Goal: Information Seeking & Learning: Understand process/instructions

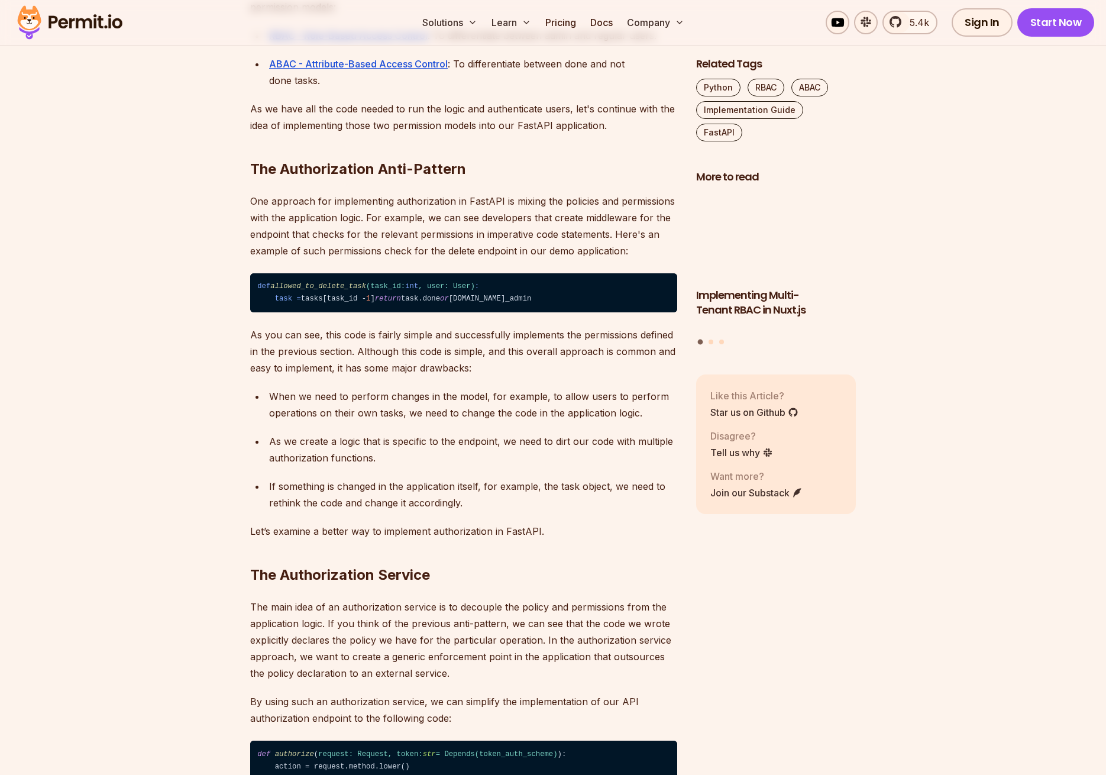
scroll to position [1884, 0]
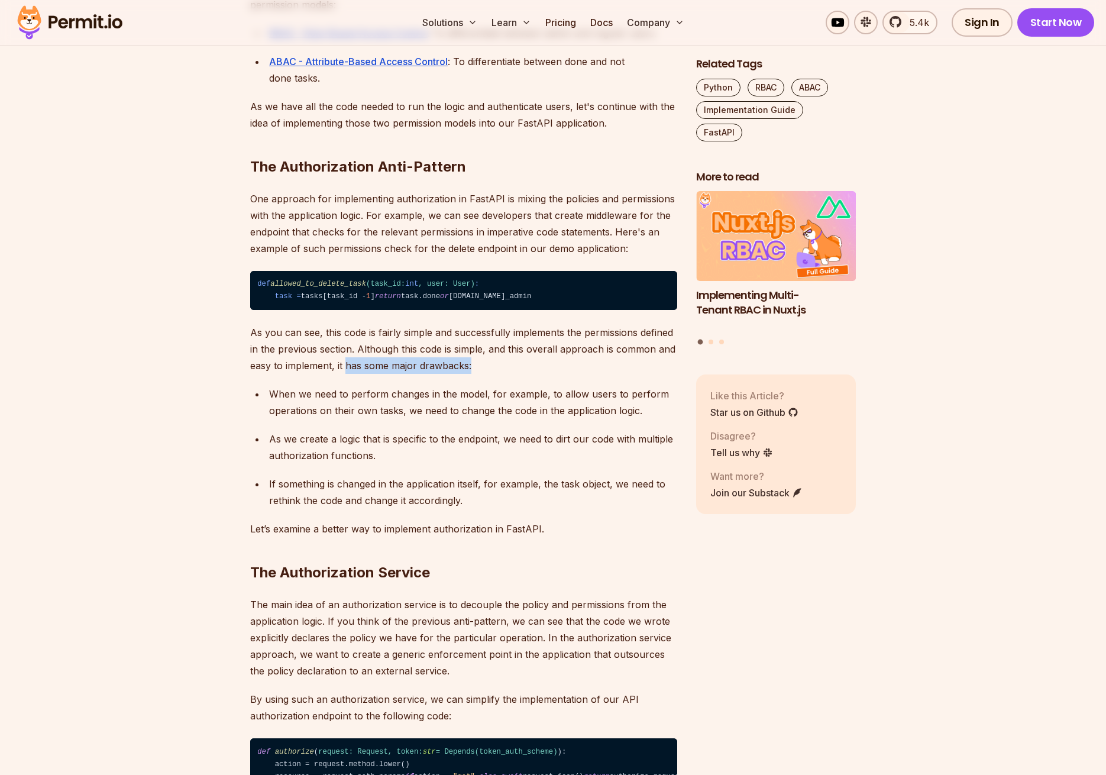
drag, startPoint x: 420, startPoint y: 446, endPoint x: 587, endPoint y: 448, distance: 166.8
click at [587, 374] on p "As you can see, this code is fairly simple and successfully implements the perm…" at bounding box center [463, 349] width 427 height 50
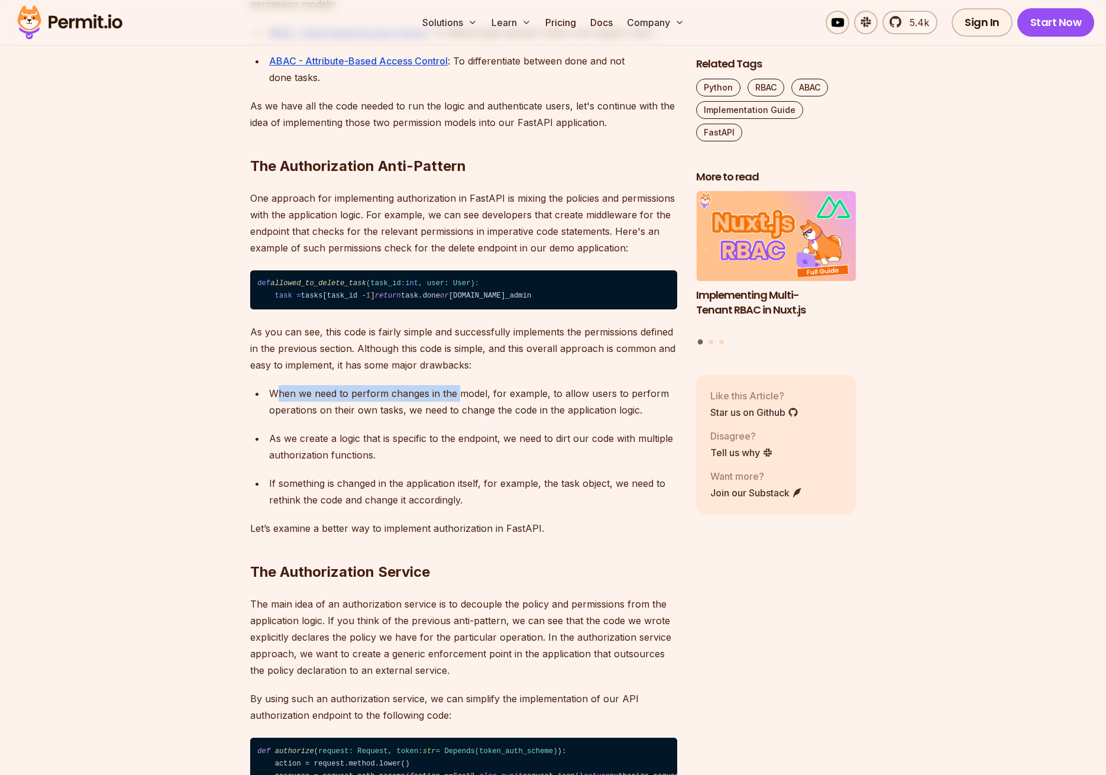
drag, startPoint x: 280, startPoint y: 474, endPoint x: 455, endPoint y: 471, distance: 175.7
click at [459, 418] on p "When we need to perform changes in the model, for example, to allow users to pe…" at bounding box center [473, 401] width 408 height 33
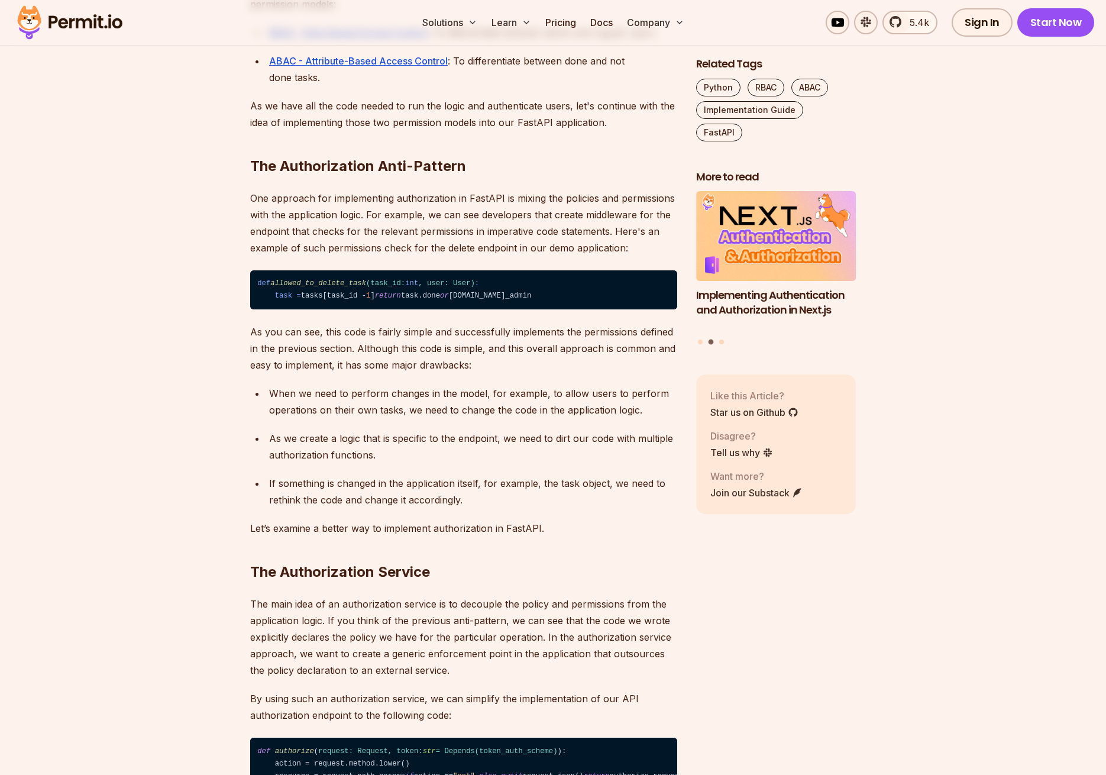
scroll to position [1887, 0]
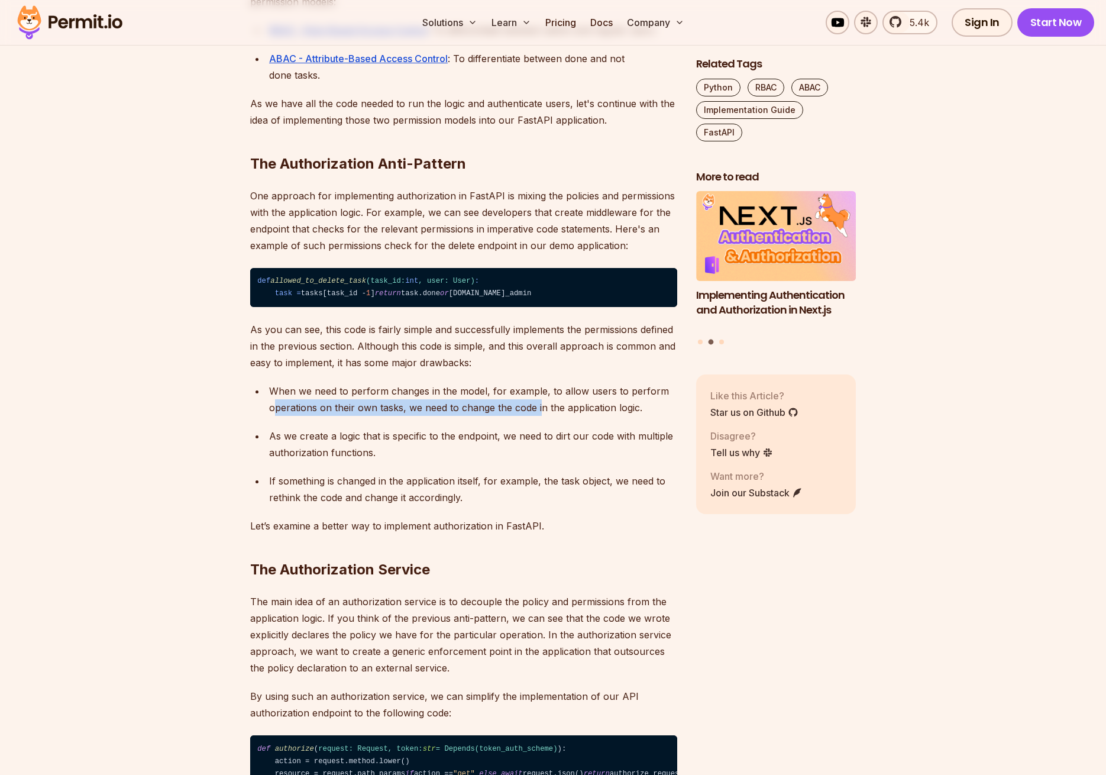
drag, startPoint x: 274, startPoint y: 493, endPoint x: 528, endPoint y: 495, distance: 253.7
click at [541, 416] on p "When we need to perform changes in the model, for example, to allow users to pe…" at bounding box center [473, 399] width 408 height 33
drag, startPoint x: 415, startPoint y: 520, endPoint x: 509, endPoint y: 521, distance: 93.4
click at [509, 461] on p "As we create a logic that is specific to the endpoint, we need to dirt our code…" at bounding box center [473, 444] width 408 height 33
drag, startPoint x: 305, startPoint y: 533, endPoint x: 345, endPoint y: 533, distance: 39.6
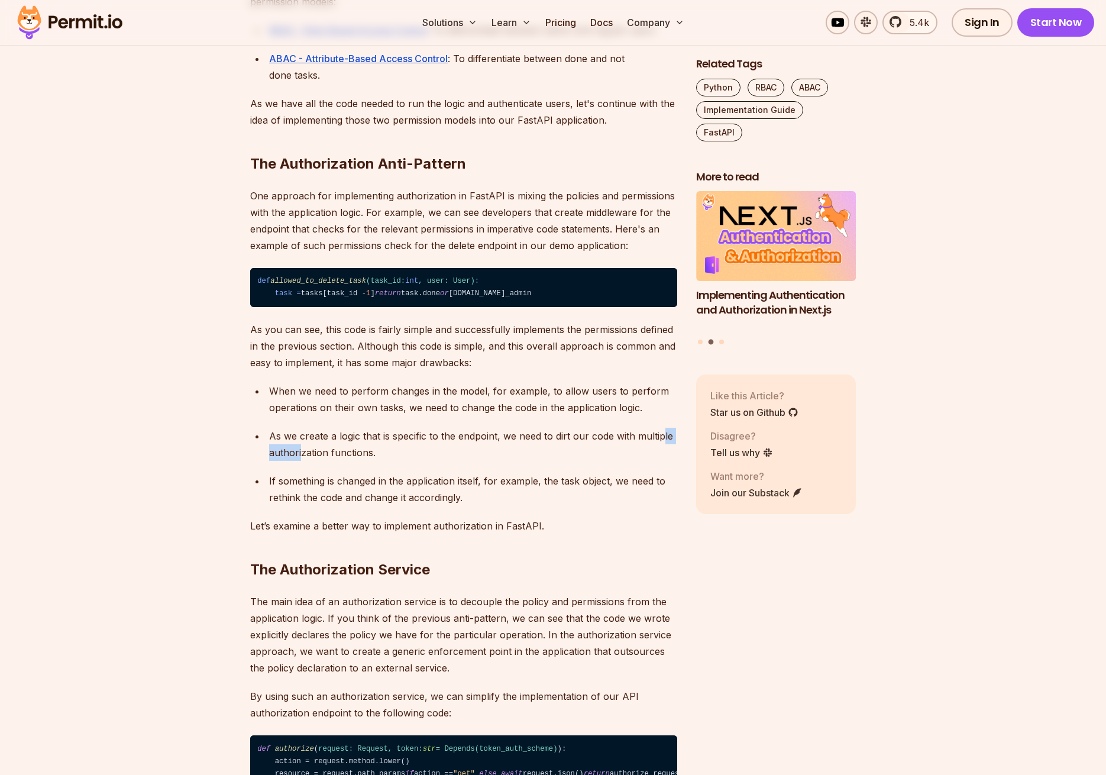
click at [344, 461] on p "As we create a logic that is specific to the endpoint, we need to dirt our code…" at bounding box center [473, 444] width 408 height 33
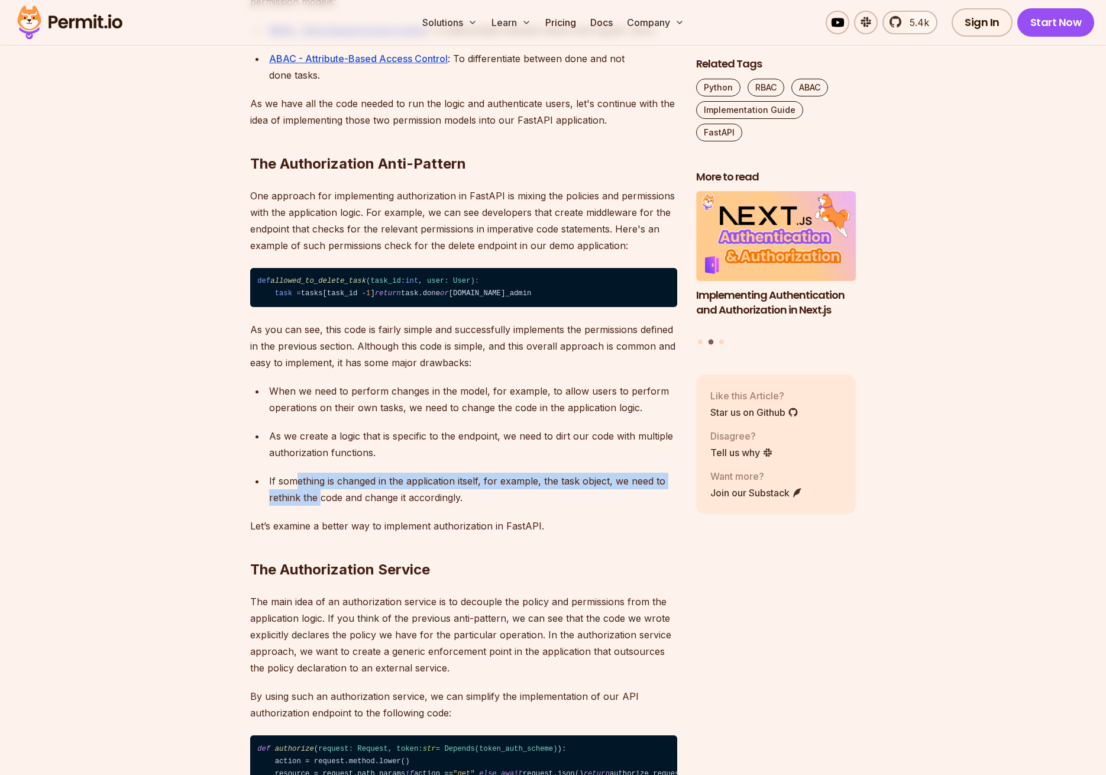
drag, startPoint x: 307, startPoint y: 568, endPoint x: 352, endPoint y: 590, distance: 50.8
click at [358, 506] on p "If something is changed in the application itself, for example, the task object…" at bounding box center [473, 488] width 408 height 33
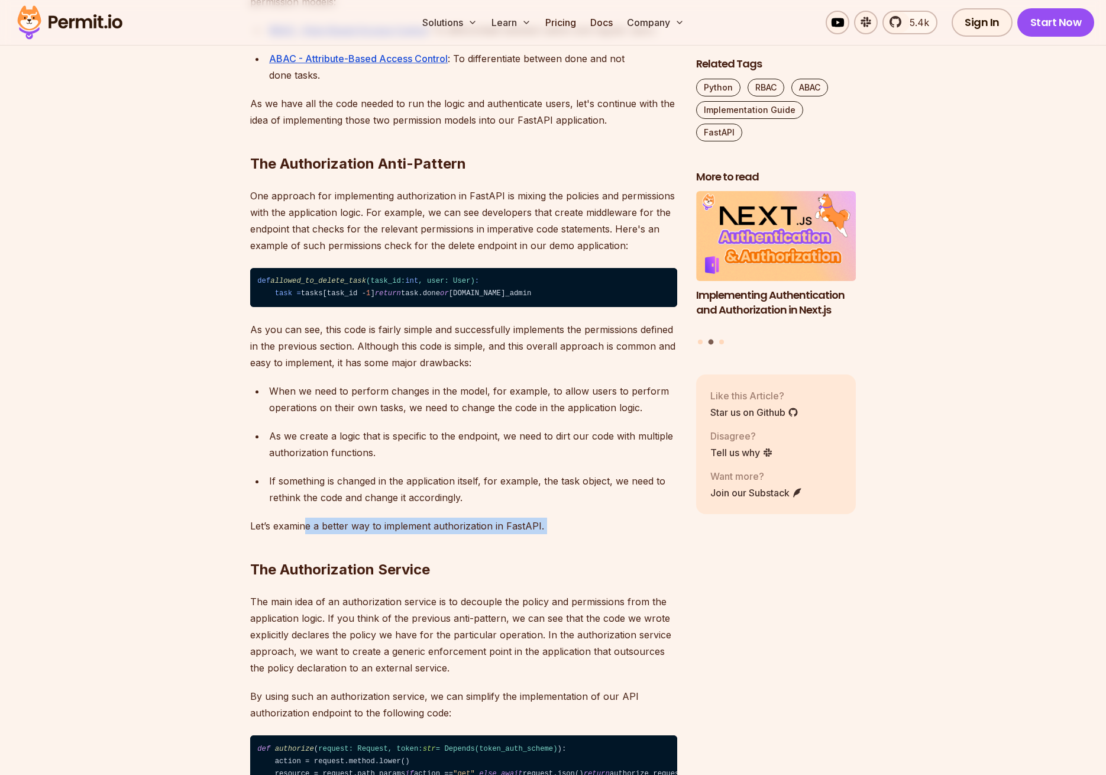
drag, startPoint x: 303, startPoint y: 608, endPoint x: 470, endPoint y: 608, distance: 166.8
click at [470, 534] on p "Let’s examine a better way to implement authorization in FastAPI." at bounding box center [463, 525] width 427 height 17
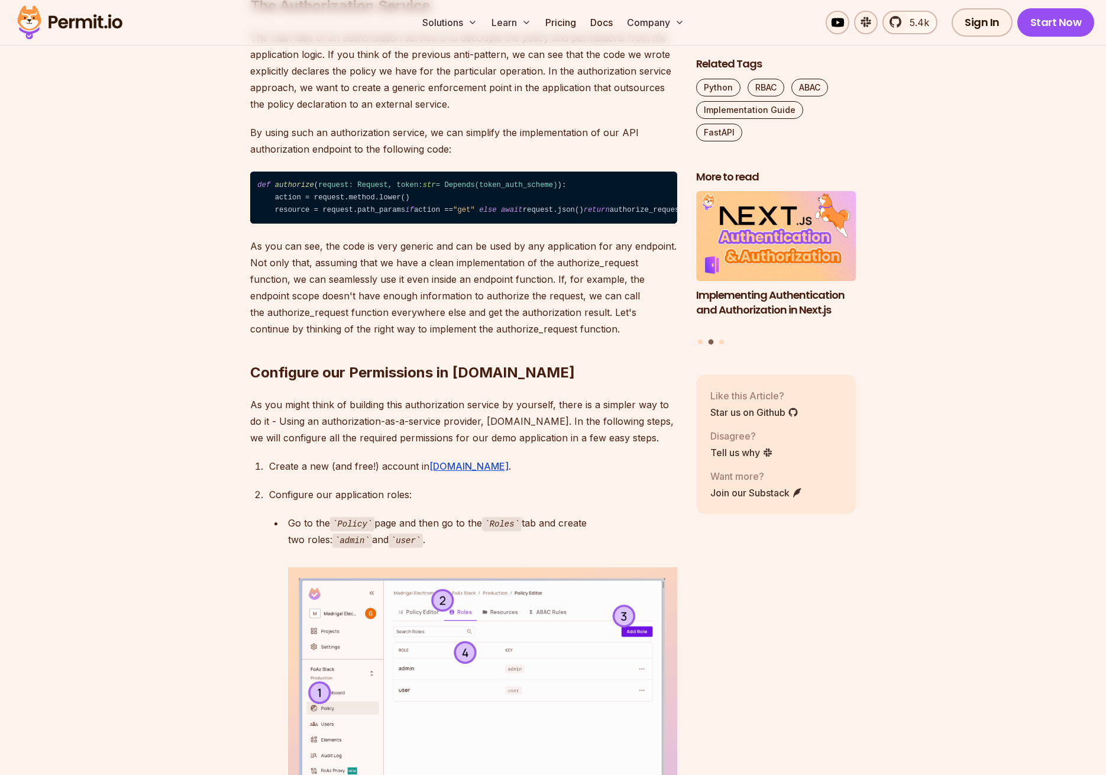
scroll to position [2457, 0]
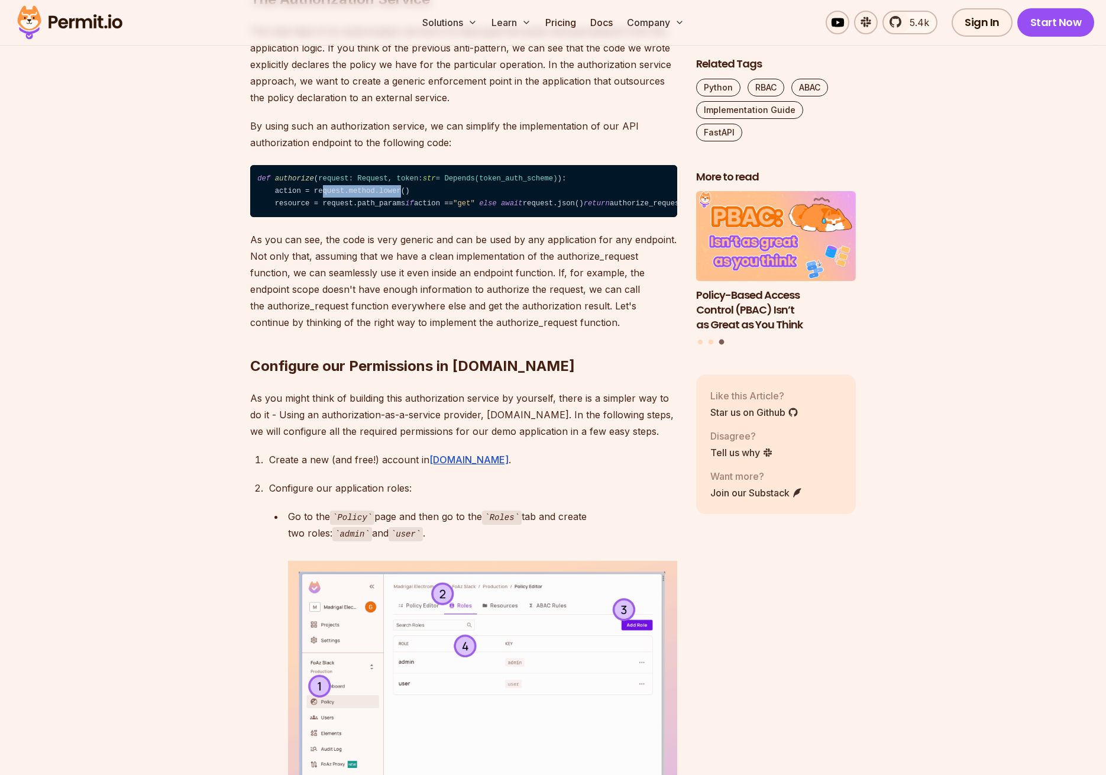
drag, startPoint x: 325, startPoint y: 270, endPoint x: 386, endPoint y: 278, distance: 60.9
click at [404, 217] on code "def authorize ( request: Request, token: str = Depends( token_auth_scheme ) ): …" at bounding box center [463, 191] width 427 height 52
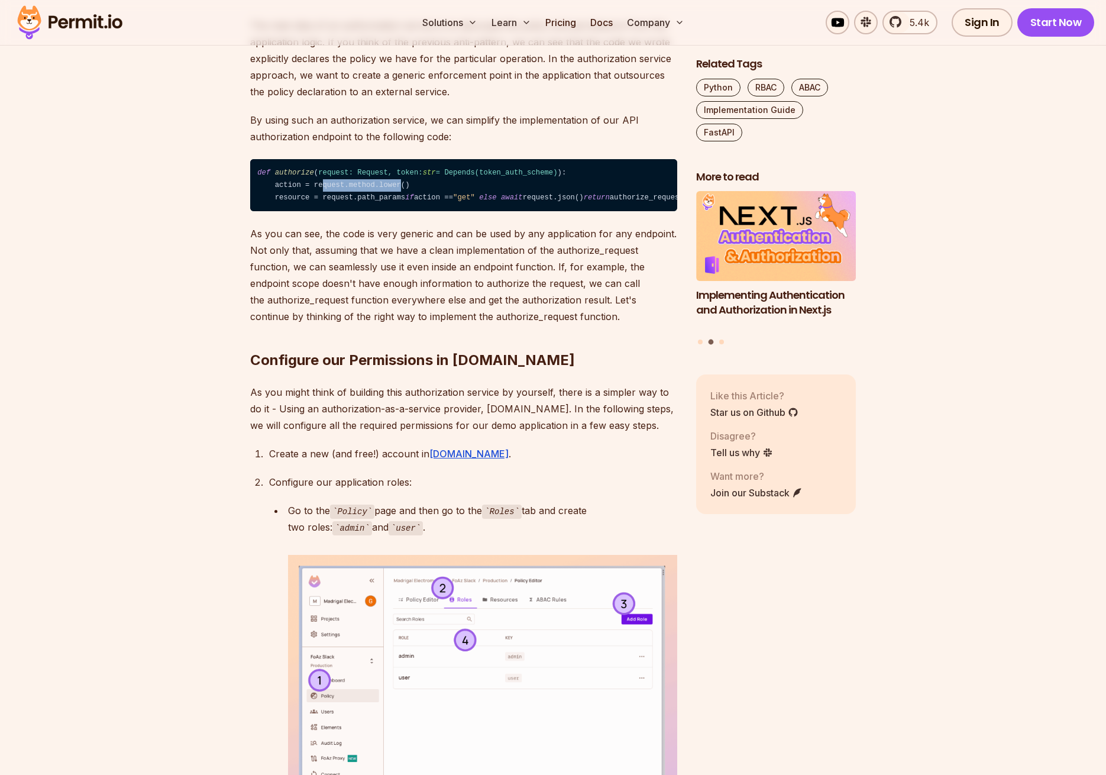
scroll to position [2463, 0]
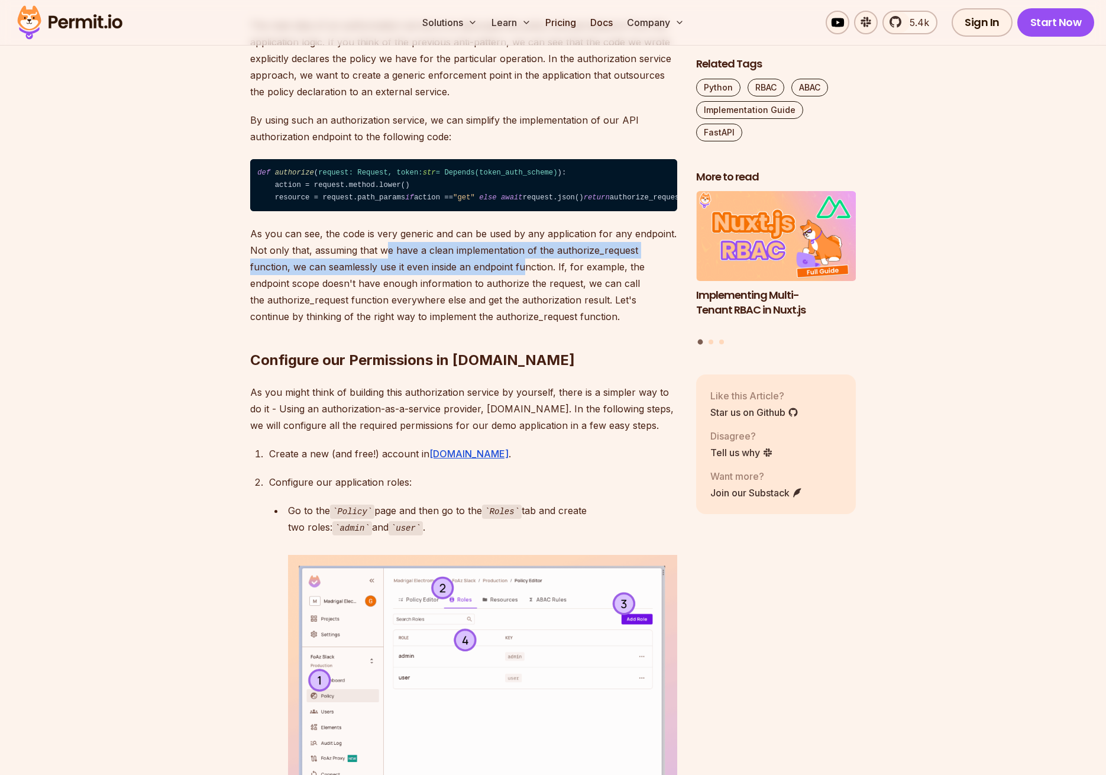
drag, startPoint x: 445, startPoint y: 354, endPoint x: 526, endPoint y: 366, distance: 82.0
click at [525, 325] on p "As you can see, the code is very generic and can be used by any application for…" at bounding box center [463, 274] width 427 height 99
click at [514, 325] on p "As you can see, the code is very generic and can be used by any application for…" at bounding box center [463, 274] width 427 height 99
drag, startPoint x: 596, startPoint y: 355, endPoint x: 614, endPoint y: 356, distance: 17.8
click at [614, 325] on p "As you can see, the code is very generic and can be used by any application for…" at bounding box center [463, 274] width 427 height 99
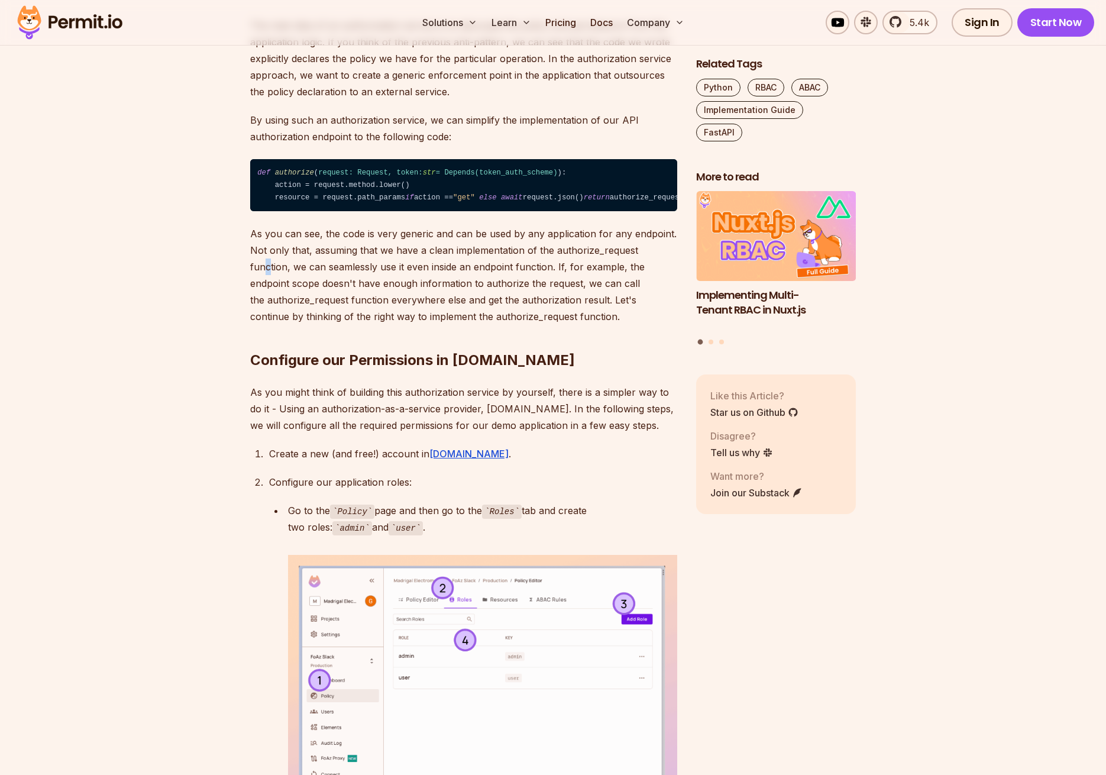
drag, startPoint x: 264, startPoint y: 372, endPoint x: 270, endPoint y: 371, distance: 6.5
click at [270, 325] on p "As you can see, the code is very generic and can be used by any application for…" at bounding box center [463, 274] width 427 height 99
drag, startPoint x: 307, startPoint y: 375, endPoint x: 500, endPoint y: 371, distance: 192.8
click at [496, 325] on p "As you can see, the code is very generic and can be used by any application for…" at bounding box center [463, 274] width 427 height 99
click at [424, 325] on p "As you can see, the code is very generic and can be used by any application for…" at bounding box center [463, 274] width 427 height 99
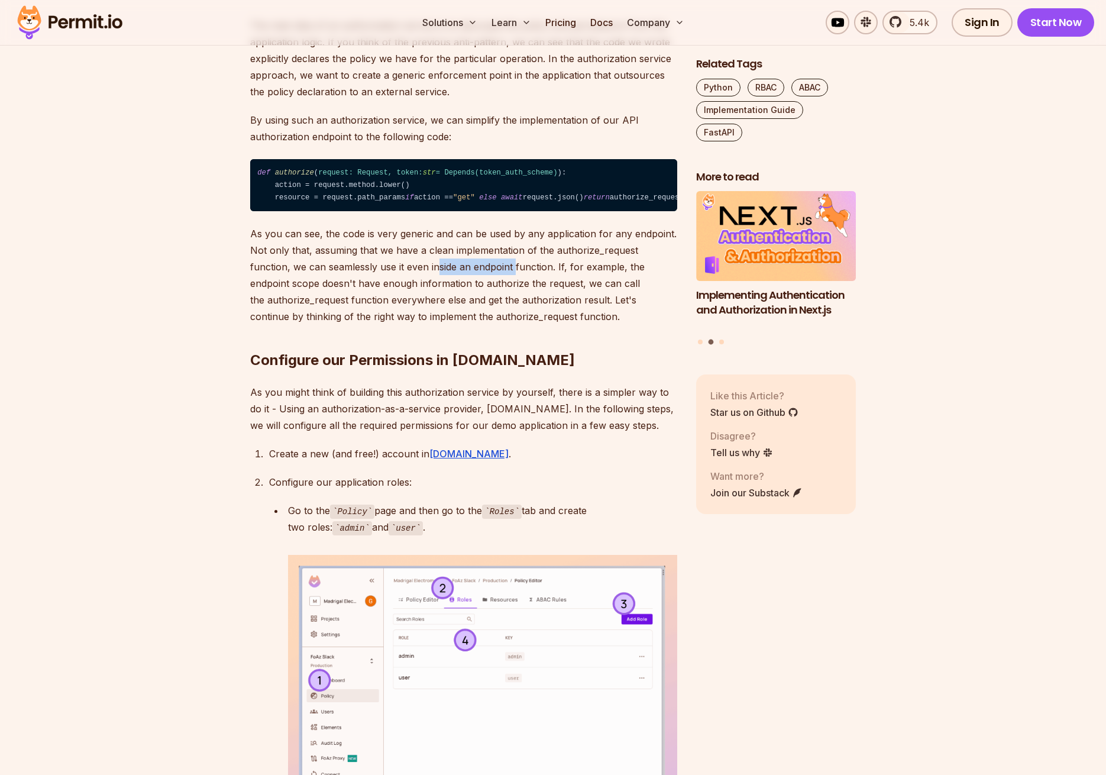
drag, startPoint x: 437, startPoint y: 375, endPoint x: 516, endPoint y: 377, distance: 78.7
click at [516, 325] on p "As you can see, the code is very generic and can be used by any application for…" at bounding box center [463, 274] width 427 height 99
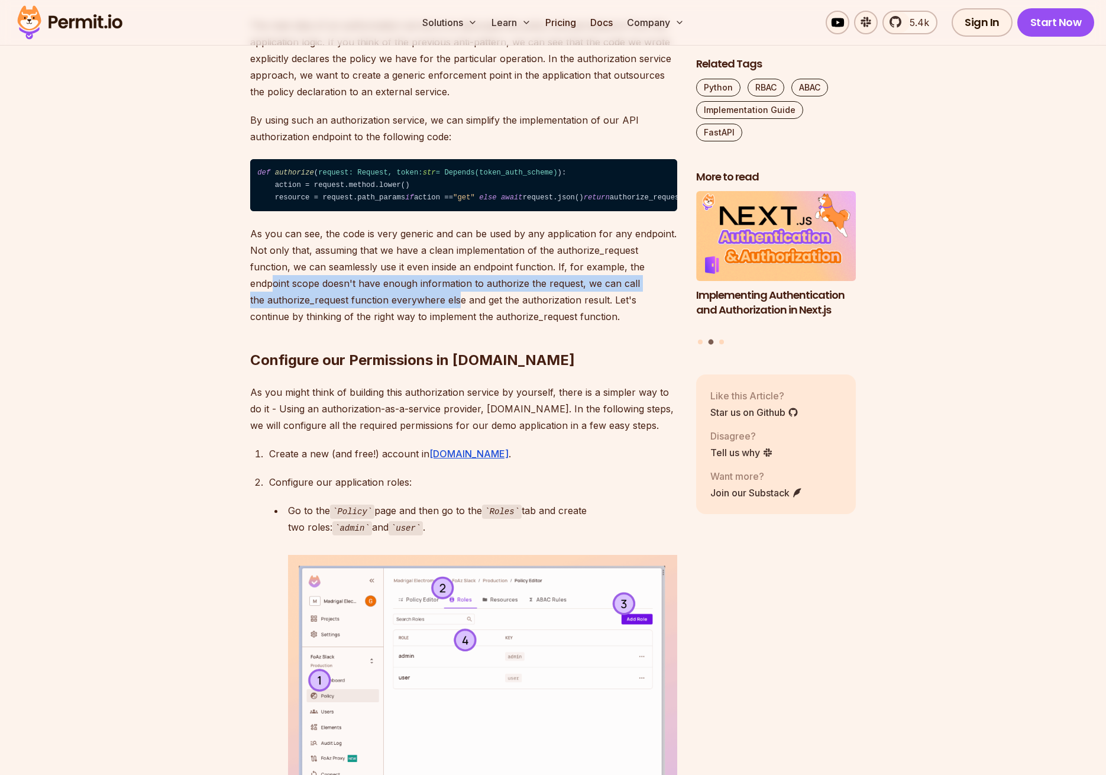
drag, startPoint x: 286, startPoint y: 390, endPoint x: 464, endPoint y: 396, distance: 177.5
click at [461, 325] on p "As you can see, the code is very generic and can be used by any application for…" at bounding box center [463, 274] width 427 height 99
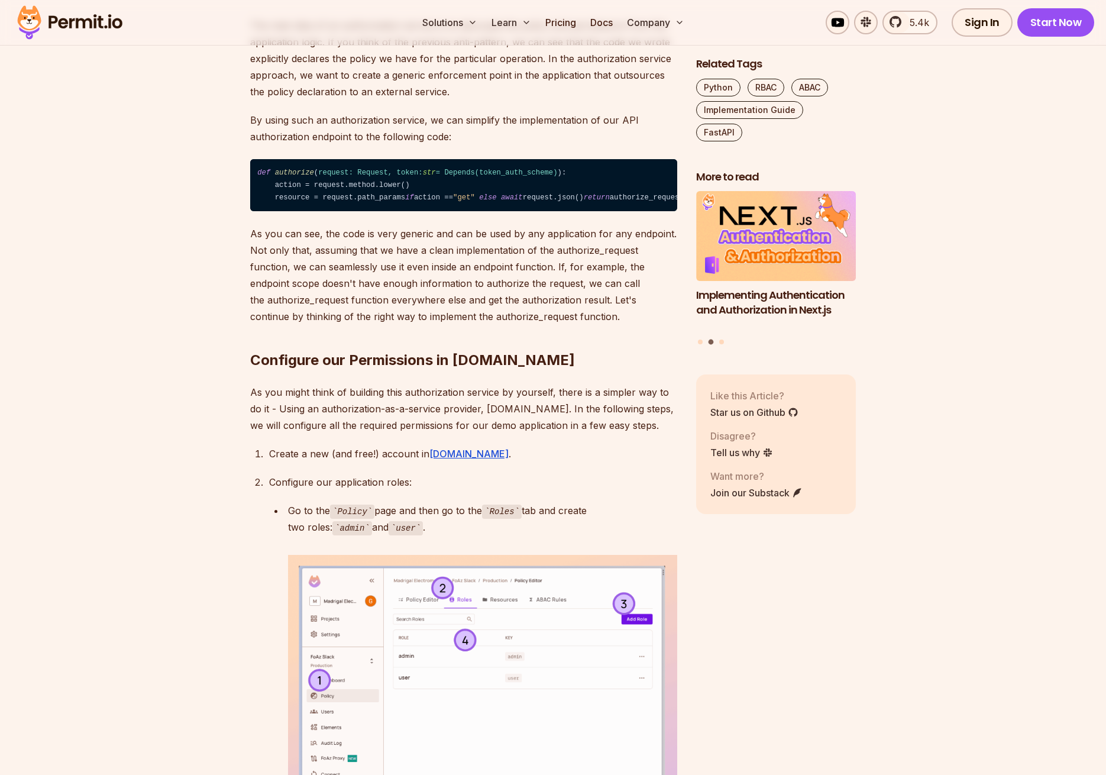
click at [290, 370] on h2 "Configure our Permissions in [DOMAIN_NAME]" at bounding box center [463, 336] width 427 height 66
drag, startPoint x: 315, startPoint y: 405, endPoint x: 456, endPoint y: 404, distance: 140.7
click at [443, 325] on p "As you can see, the code is very generic and can be used by any application for…" at bounding box center [463, 274] width 427 height 99
drag, startPoint x: 273, startPoint y: 422, endPoint x: 581, endPoint y: 416, distance: 308.1
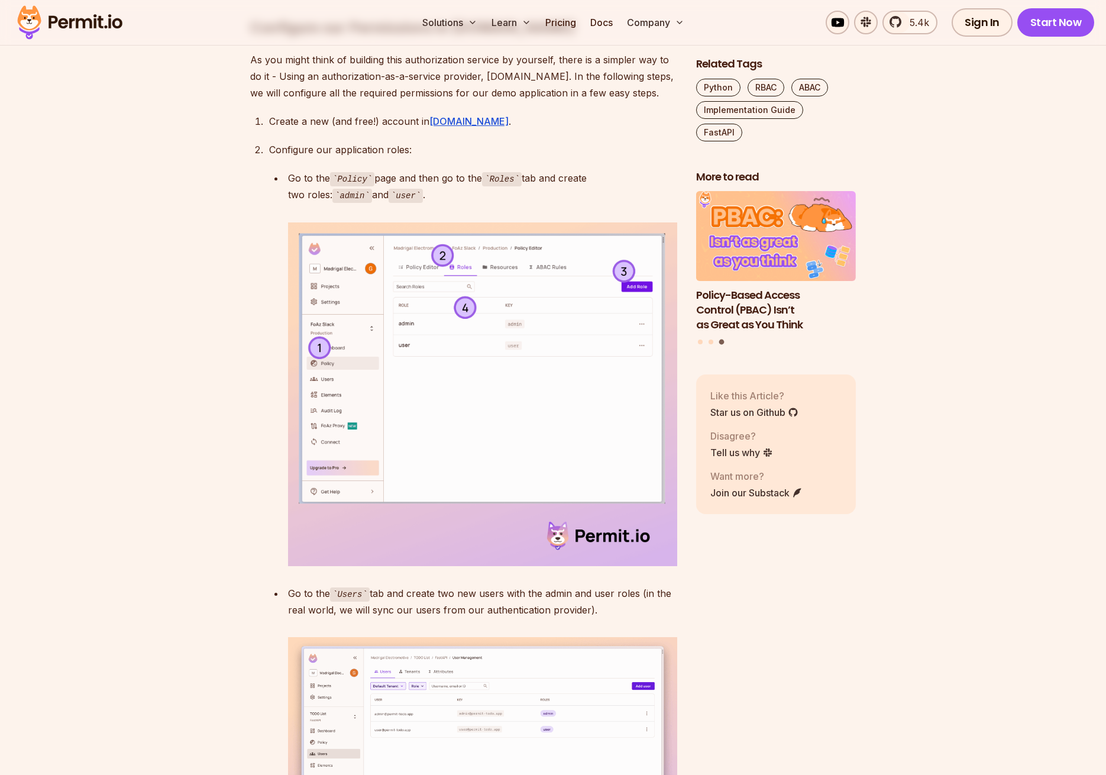
scroll to position [2800, 0]
